Goal: Transaction & Acquisition: Book appointment/travel/reservation

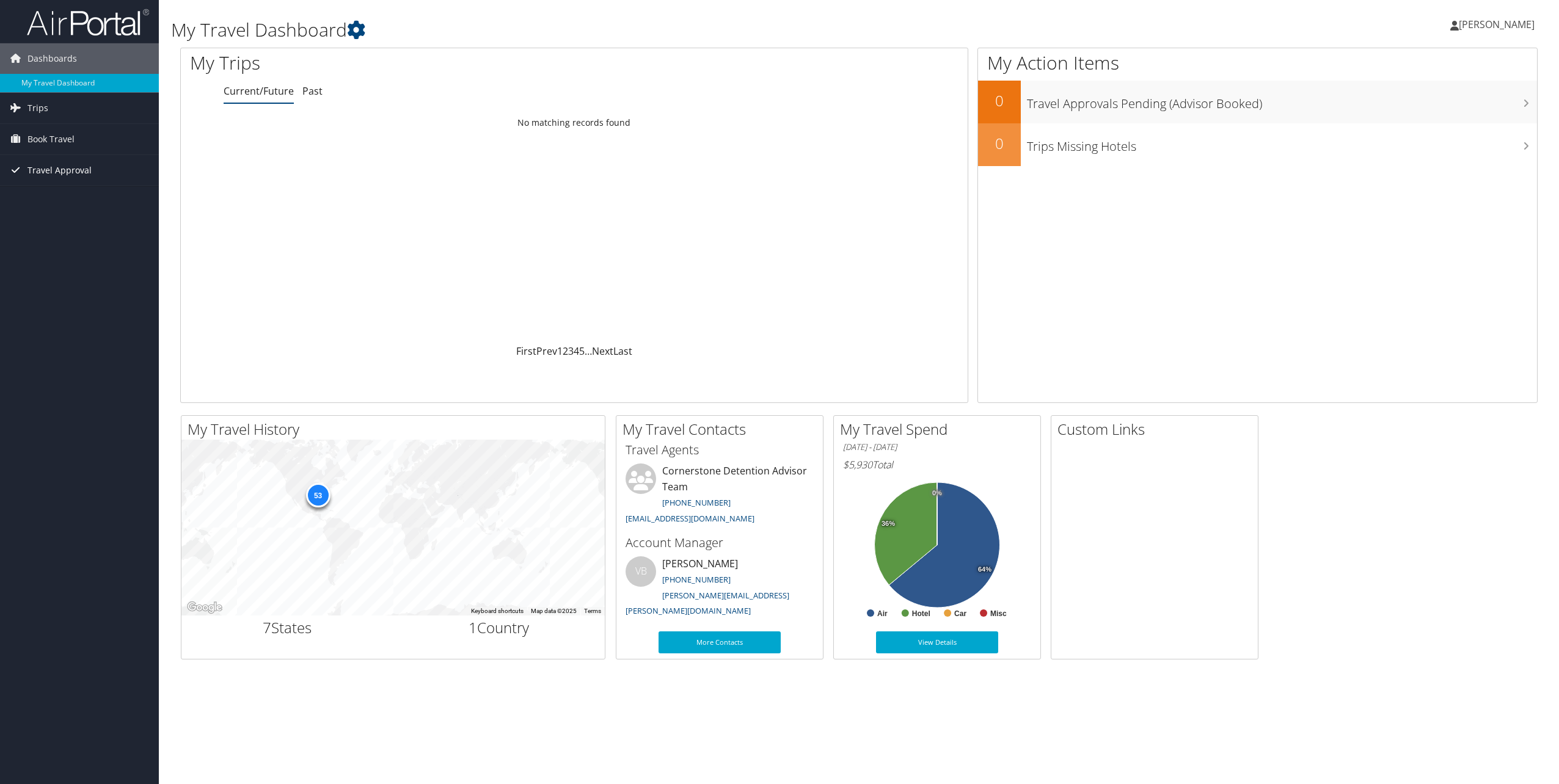
click at [56, 156] on span "Travel Approval" at bounding box center [59, 170] width 64 height 30
click at [74, 142] on link "Book Travel" at bounding box center [79, 139] width 159 height 30
click at [79, 203] on link "Book/Manage Online Trips" at bounding box center [79, 200] width 159 height 18
